Goal: Check status

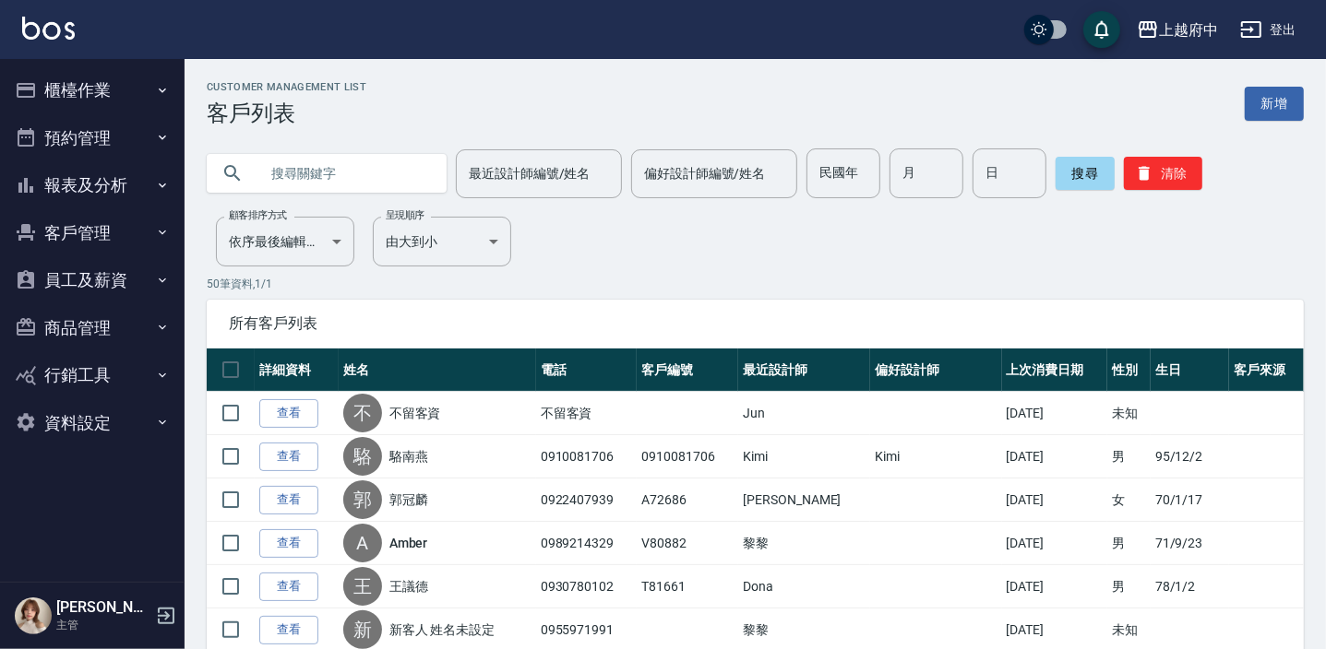
click at [324, 169] on input "text" at bounding box center [344, 174] width 173 height 50
type input "82442"
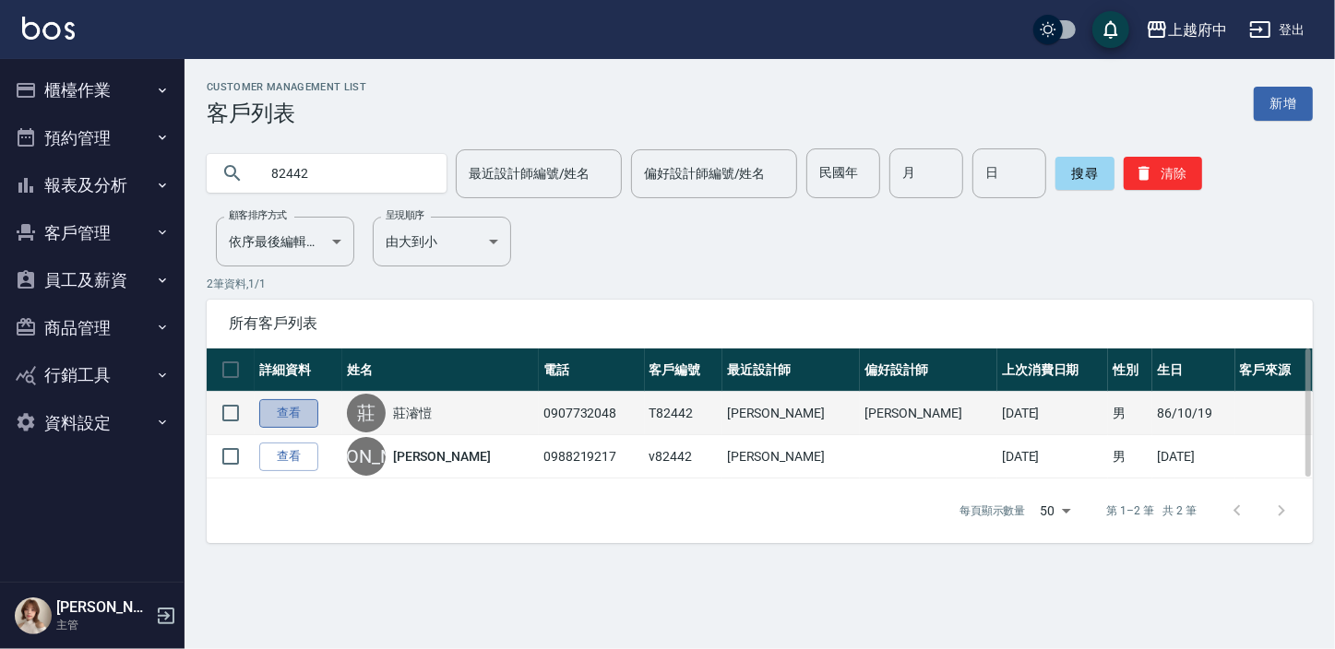
click at [300, 408] on link "查看" at bounding box center [288, 413] width 59 height 29
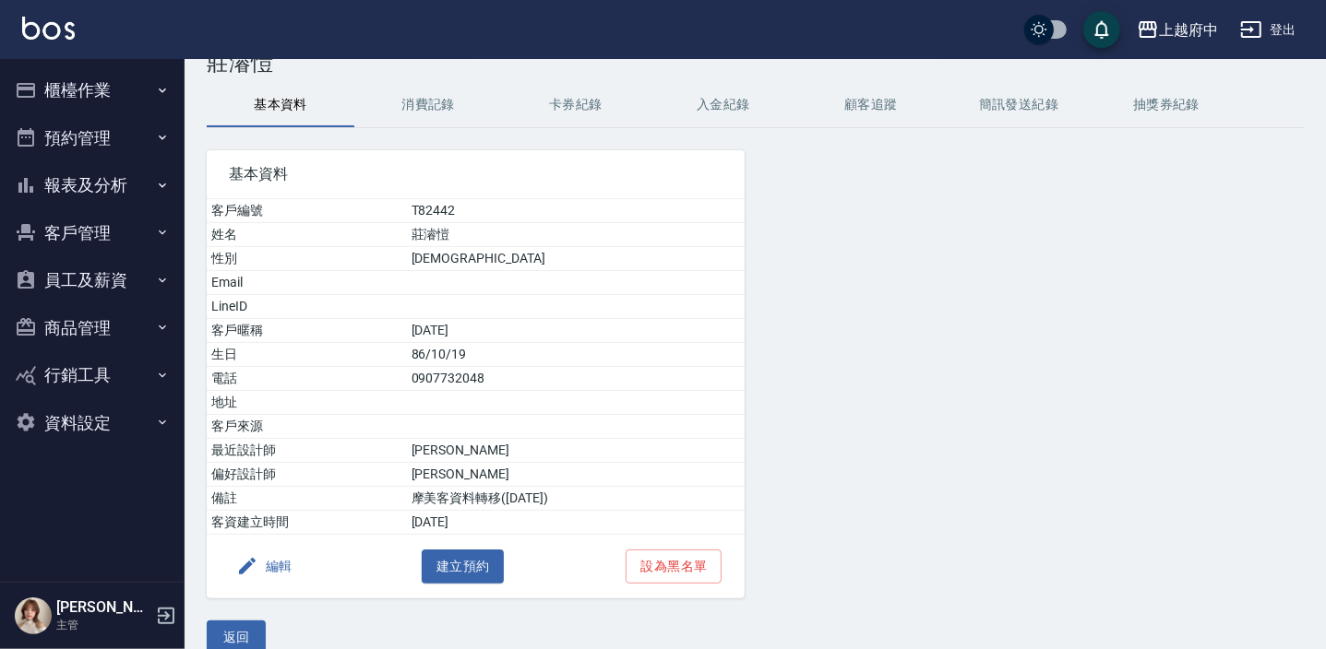
scroll to position [76, 0]
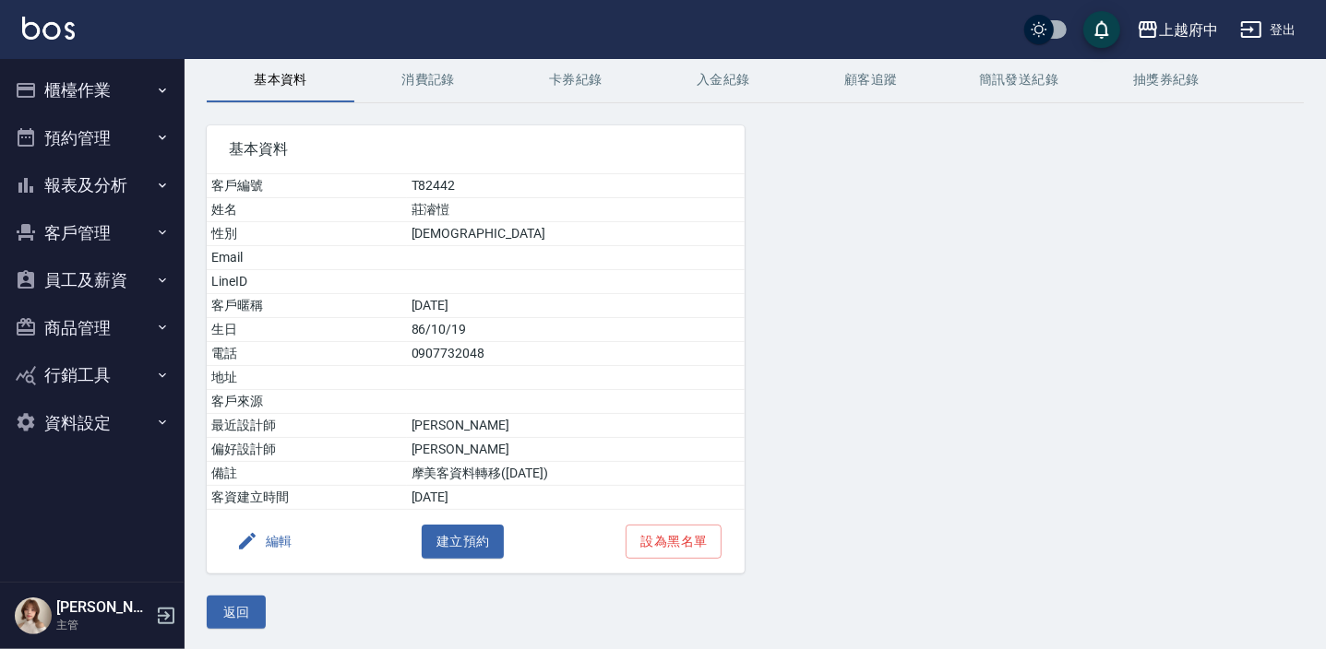
click at [439, 88] on button "消費記錄" at bounding box center [428, 80] width 148 height 44
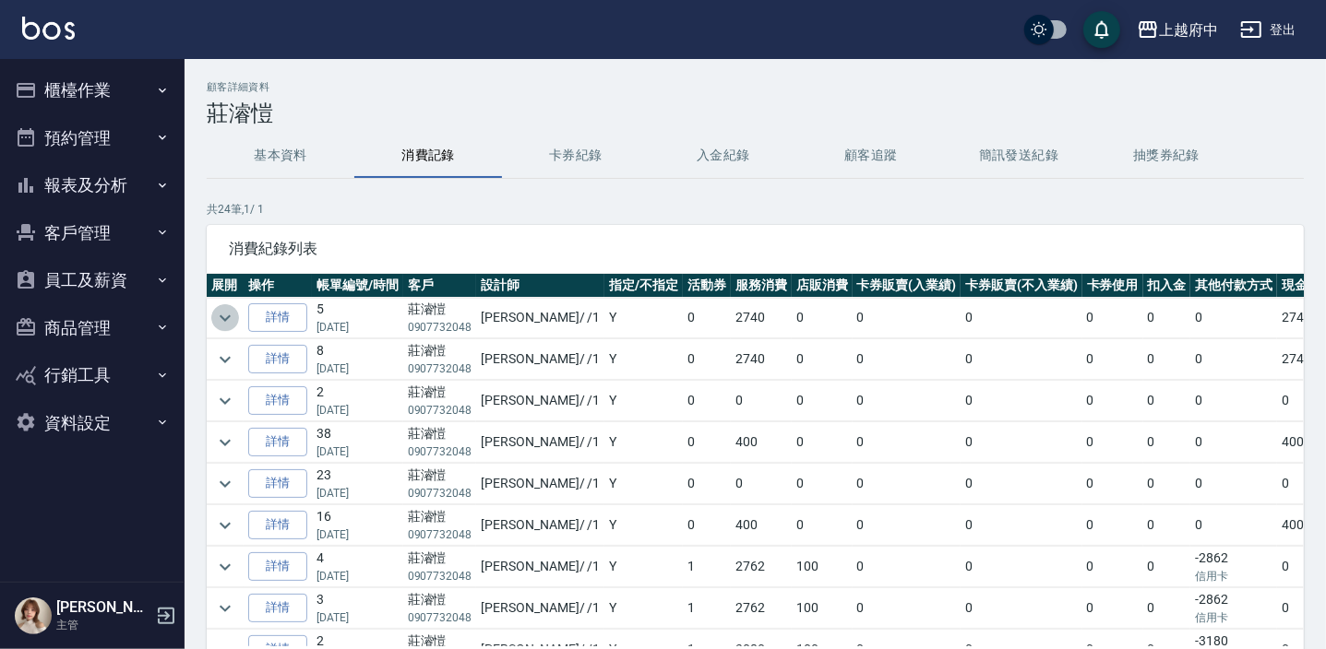
click at [220, 323] on icon "expand row" at bounding box center [225, 318] width 22 height 22
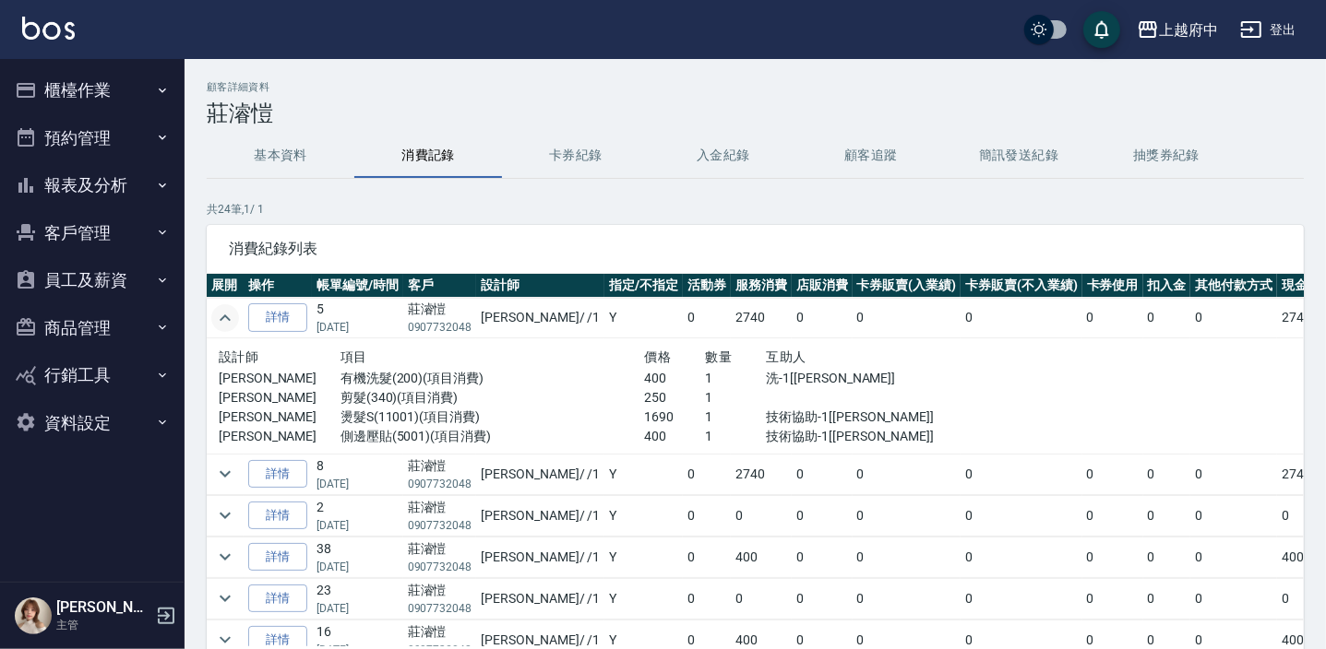
click at [220, 323] on icon "expand row" at bounding box center [225, 318] width 22 height 22
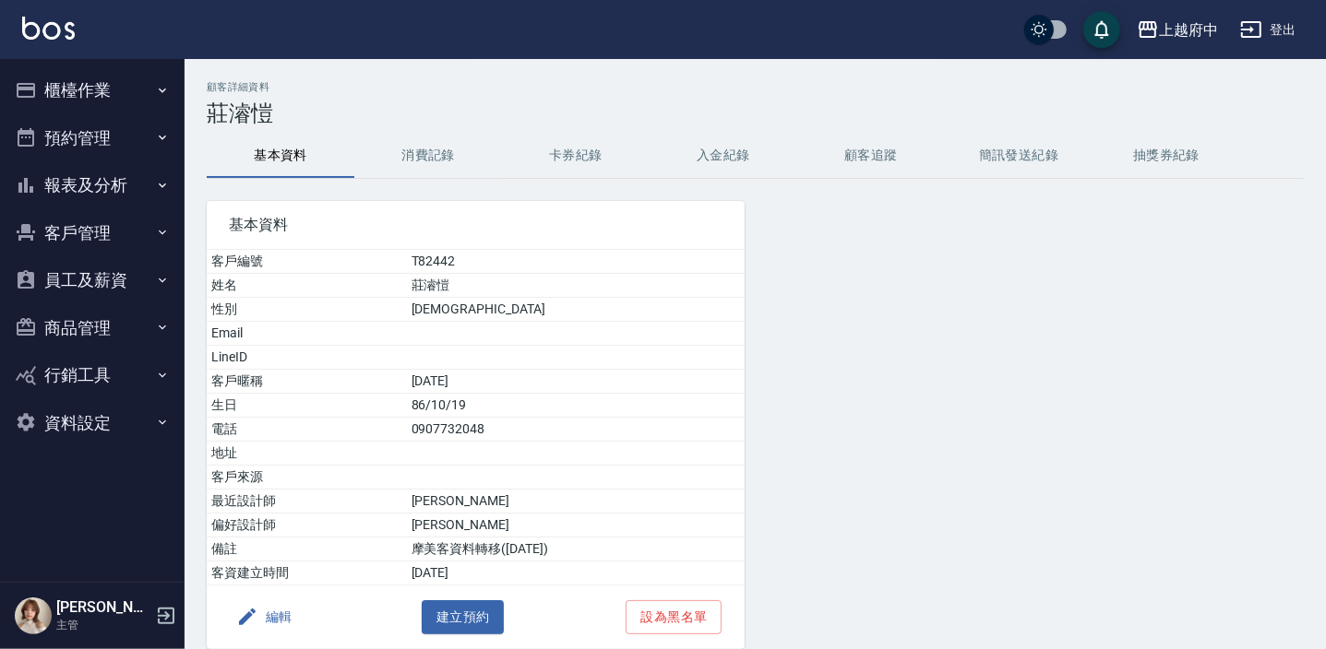
scroll to position [76, 0]
